Goal: Information Seeking & Learning: Compare options

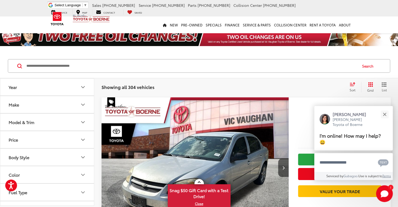
click at [42, 107] on button "Make" at bounding box center [47, 104] width 94 height 17
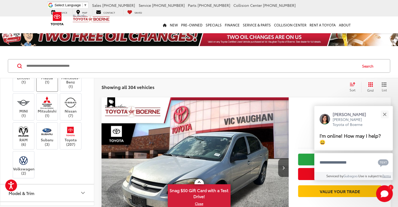
scroll to position [131, 0]
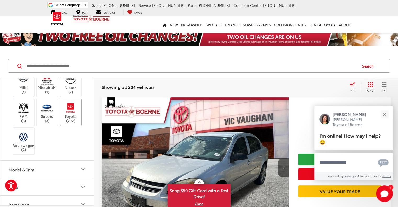
click at [72, 123] on label "Toyota (207)" at bounding box center [70, 112] width 21 height 21
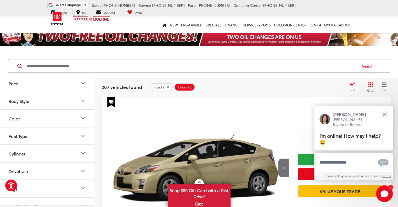
scroll to position [236, 0]
click at [58, 73] on button "Model & Trim" at bounding box center [47, 64] width 94 height 17
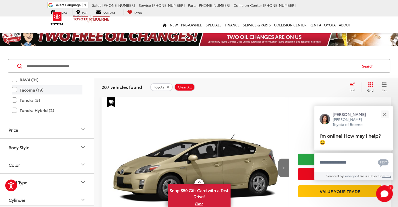
scroll to position [367, 0]
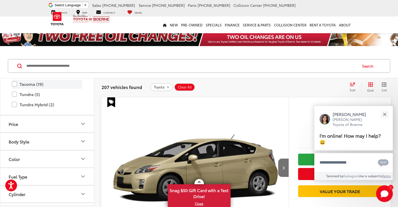
click at [59, 89] on label "Tacoma (19)" at bounding box center [47, 84] width 71 height 9
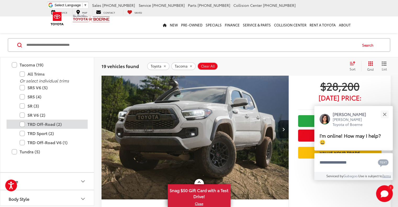
scroll to position [52, 0]
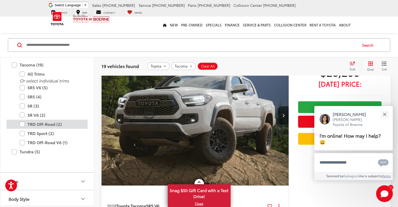
click at [51, 129] on label "TRD Off-Road (2)" at bounding box center [51, 124] width 63 height 9
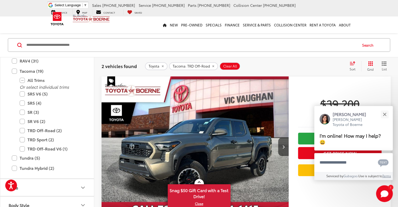
scroll to position [419, 0]
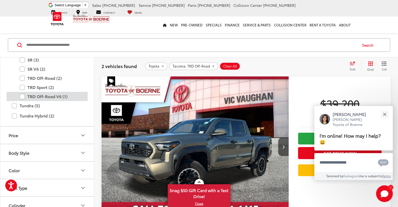
click at [54, 101] on label "TRD Off-Road V6 (1)" at bounding box center [51, 96] width 63 height 9
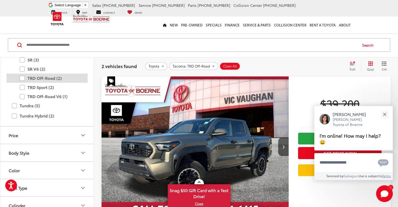
click at [51, 83] on label "TRD Off-Road (2)" at bounding box center [51, 78] width 63 height 9
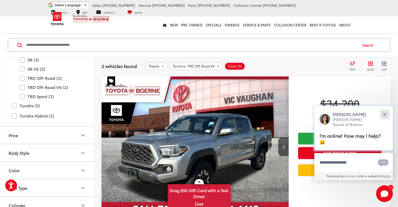
click at [386, 114] on button "Close" at bounding box center [384, 114] width 11 height 11
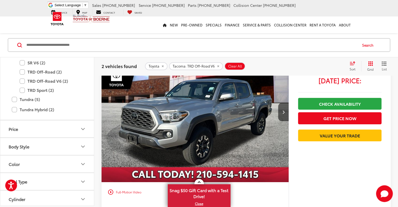
scroll to position [47, 0]
